Goal: Entertainment & Leisure: Consume media (video, audio)

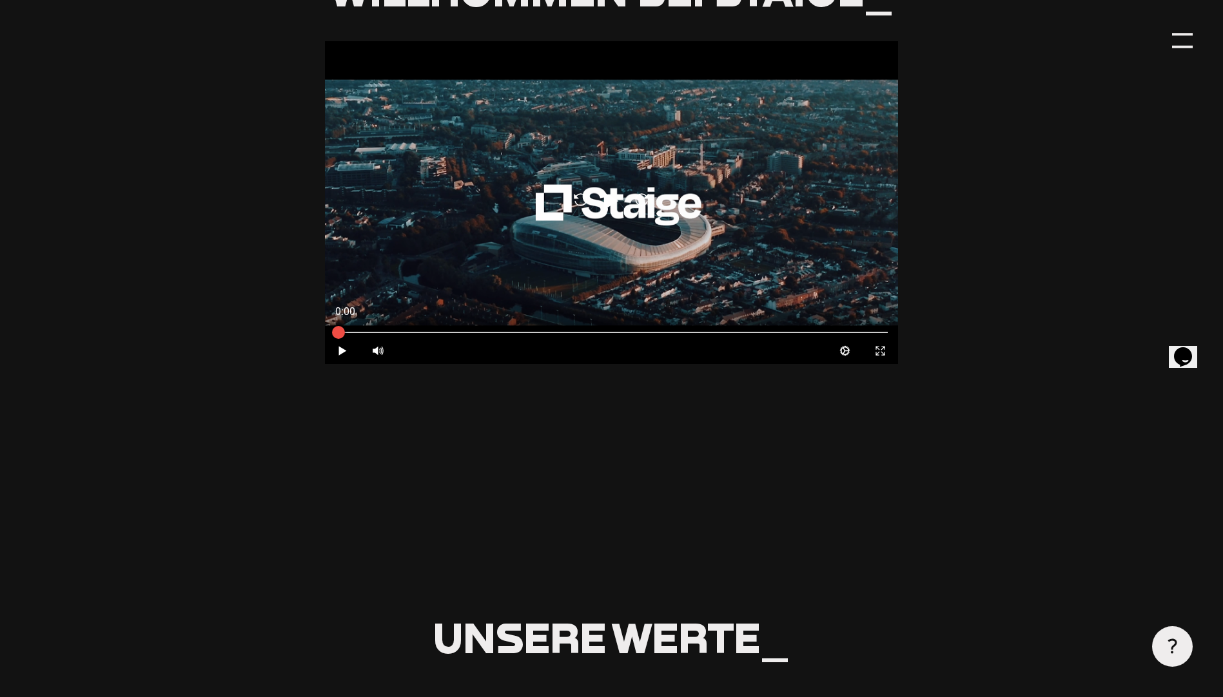
scroll to position [451, 0]
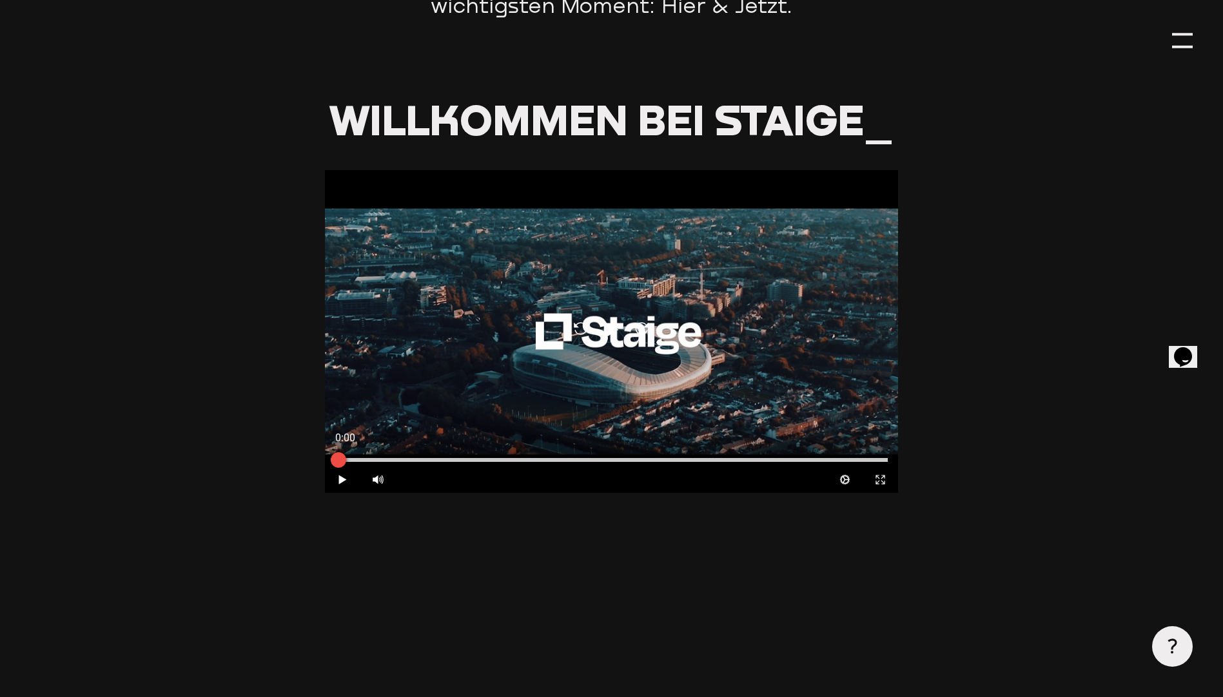
click at [381, 467] on div at bounding box center [611, 460] width 573 height 14
click at [387, 462] on div at bounding box center [611, 460] width 552 height 4
click at [463, 460] on div at bounding box center [611, 460] width 552 height 4
click at [338, 474] on div at bounding box center [338, 460] width 32 height 32
click at [338, 480] on icon "Play" at bounding box center [342, 480] width 12 height 12
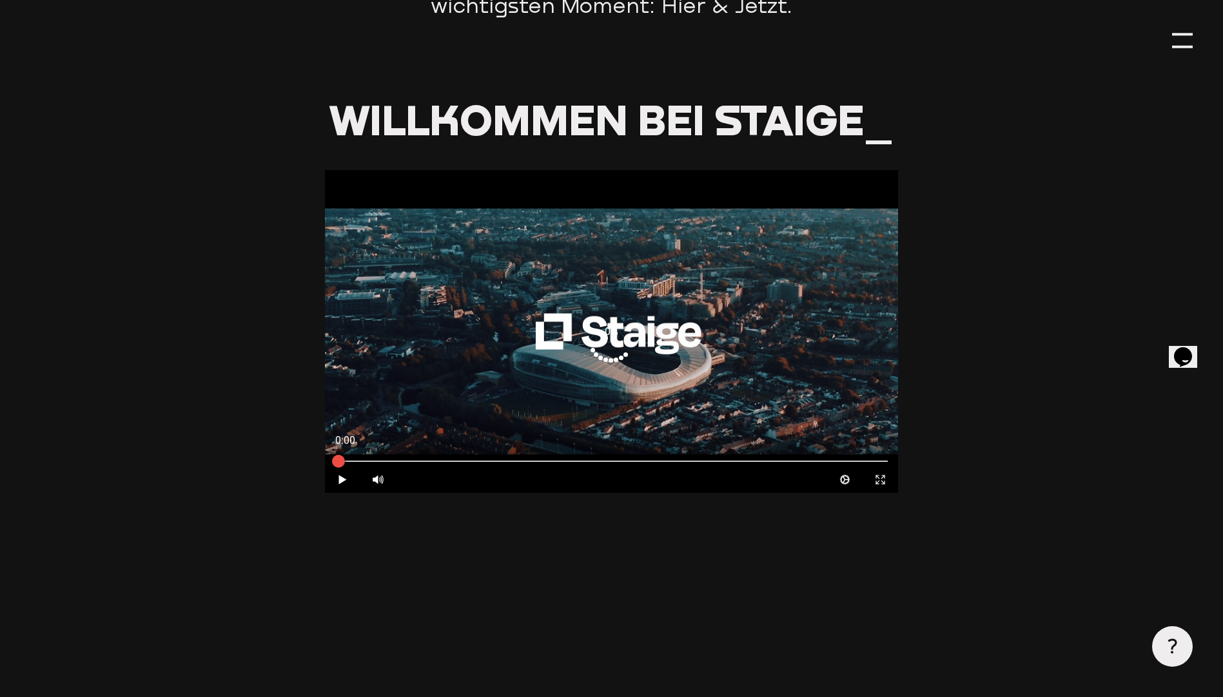
type input "0.8"
click at [432, 462] on div at bounding box center [611, 460] width 552 height 4
click at [577, 456] on div at bounding box center [611, 460] width 573 height 14
click at [687, 459] on div at bounding box center [611, 460] width 573 height 14
click at [796, 460] on div at bounding box center [611, 460] width 552 height 4
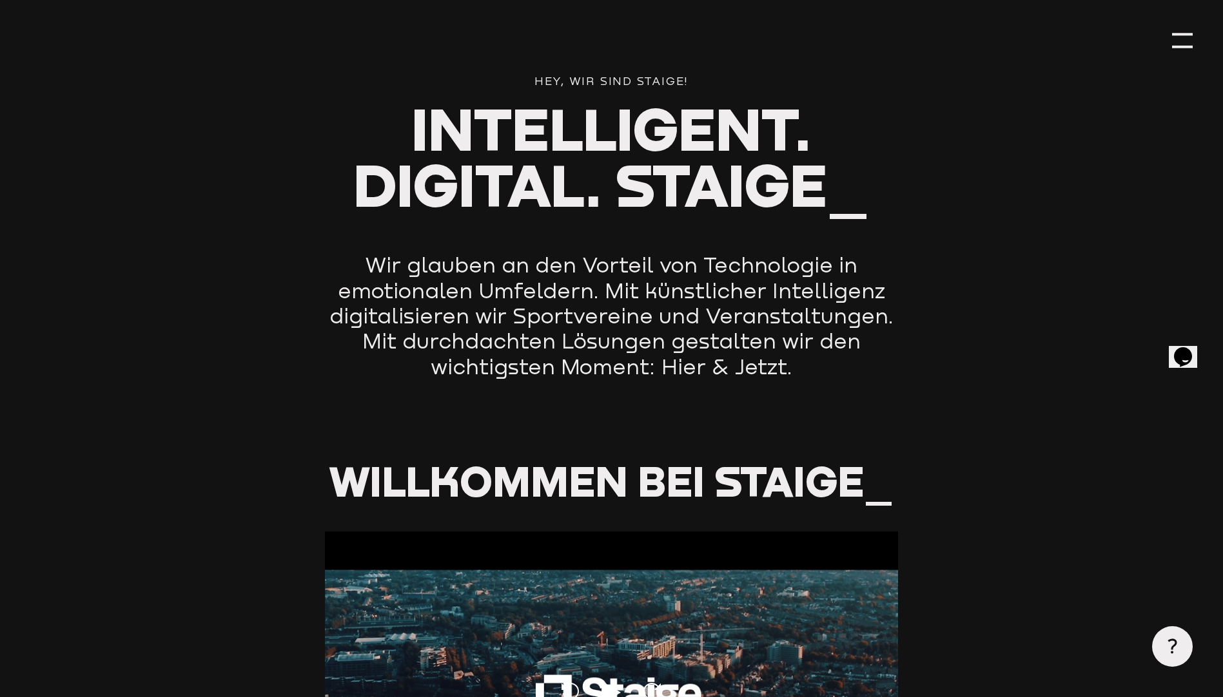
scroll to position [83, 0]
